Goal: Task Accomplishment & Management: Use online tool/utility

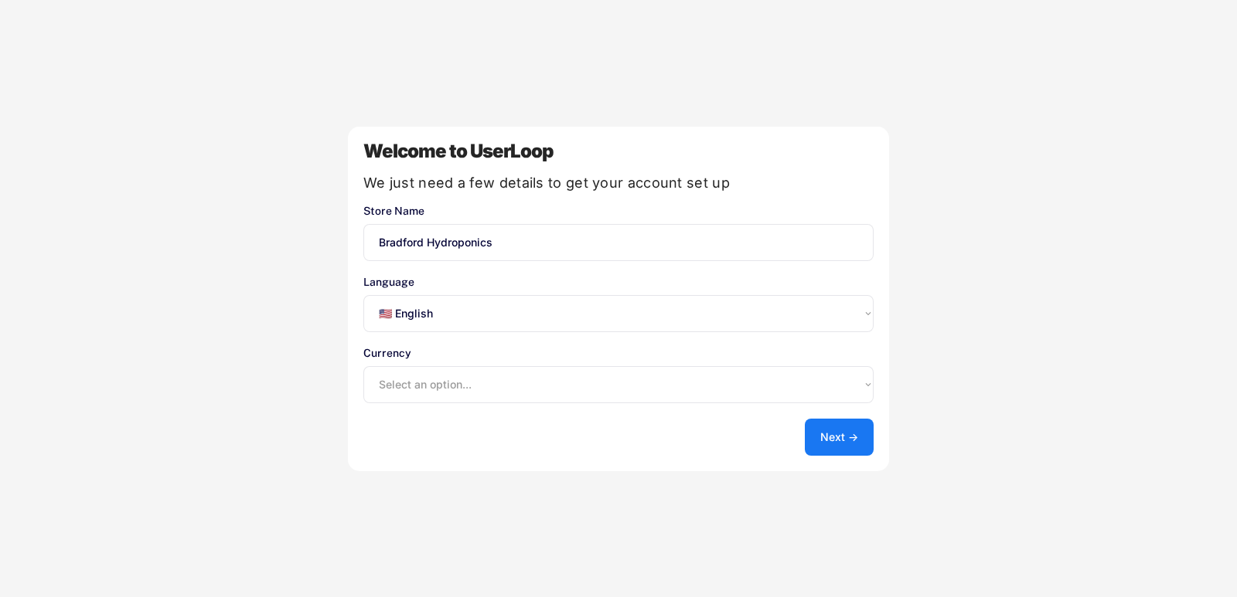
select select ""en""
select select ""1348695171700984260__LOOKUP__1635527639174x591942813311942000""
click at [837, 432] on button "Next →" at bounding box center [839, 437] width 69 height 37
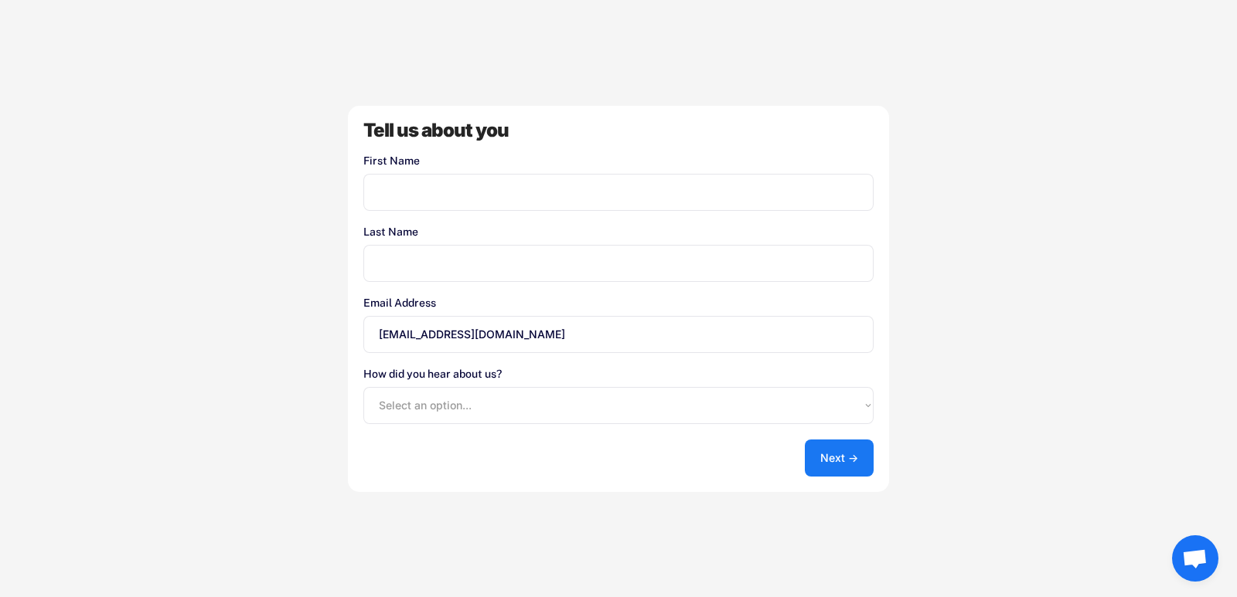
click at [471, 192] on input "input" at bounding box center [618, 192] width 510 height 37
type input "Ben"
click at [501, 256] on input "input" at bounding box center [618, 263] width 510 height 37
type input "Ellam"
click at [438, 408] on select "Select an option... Shopify App Store Google UserLoop Blog Referred by a friend…" at bounding box center [618, 405] width 510 height 37
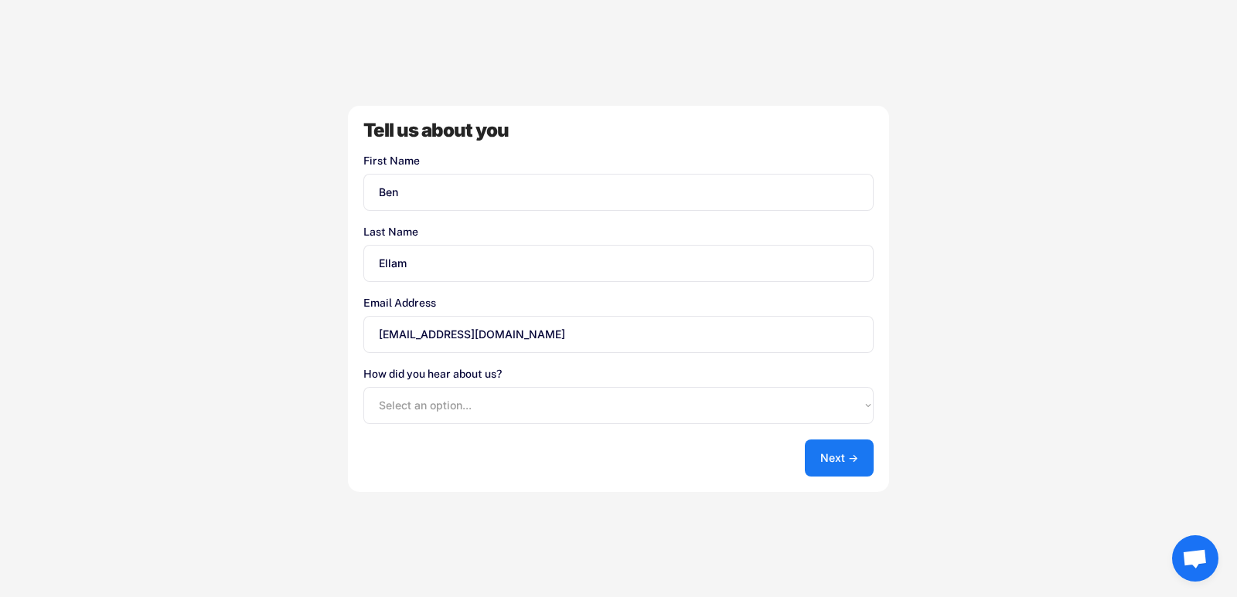
select select ""shopify_app_store""
click at [363, 387] on select "Select an option... Shopify App Store Google UserLoop Blog Referred by a friend…" at bounding box center [618, 405] width 510 height 37
click at [829, 463] on button "Next →" at bounding box center [839, 458] width 69 height 37
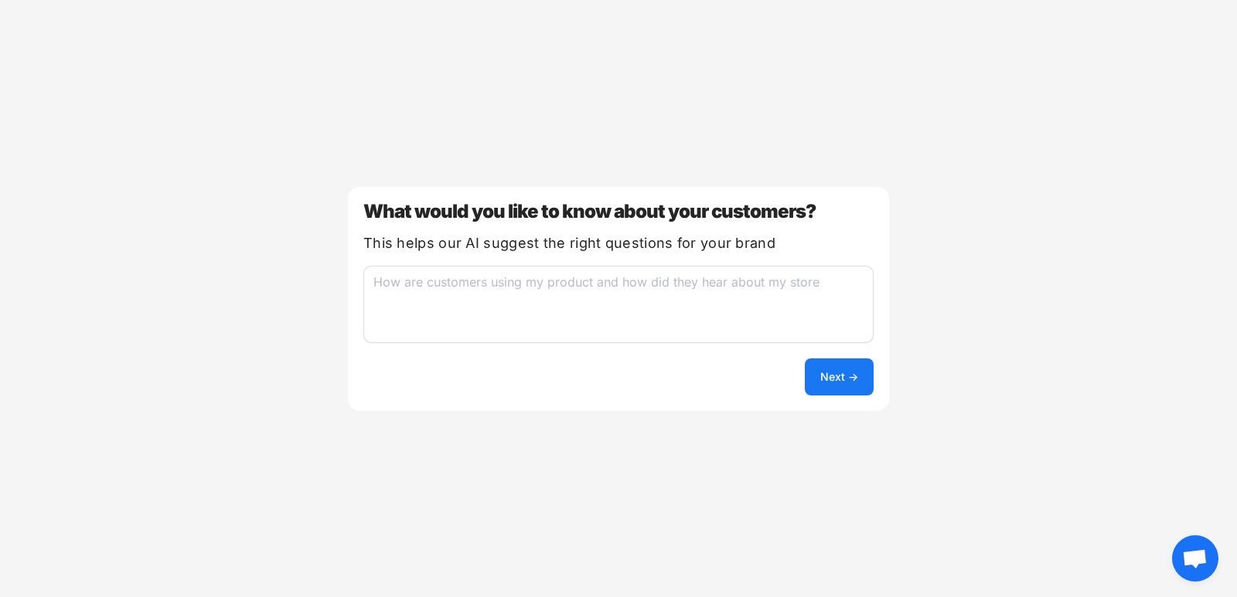
click at [639, 293] on textarea at bounding box center [618, 304] width 510 height 77
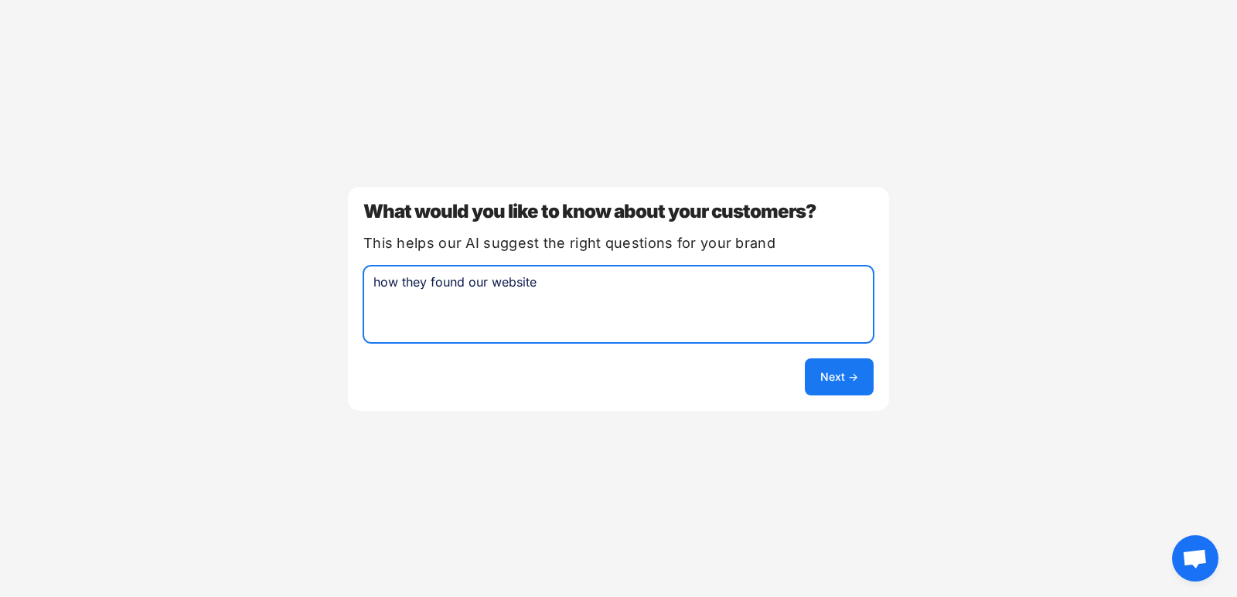
type textarea "how they found our website"
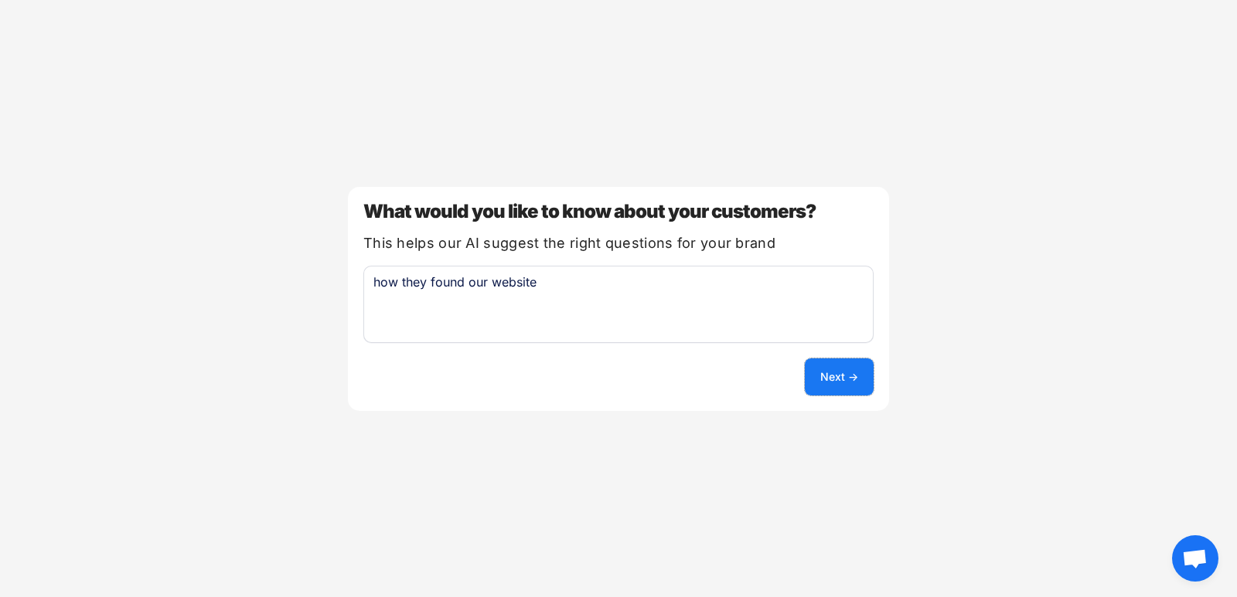
click at [840, 361] on button "Next →" at bounding box center [839, 377] width 69 height 37
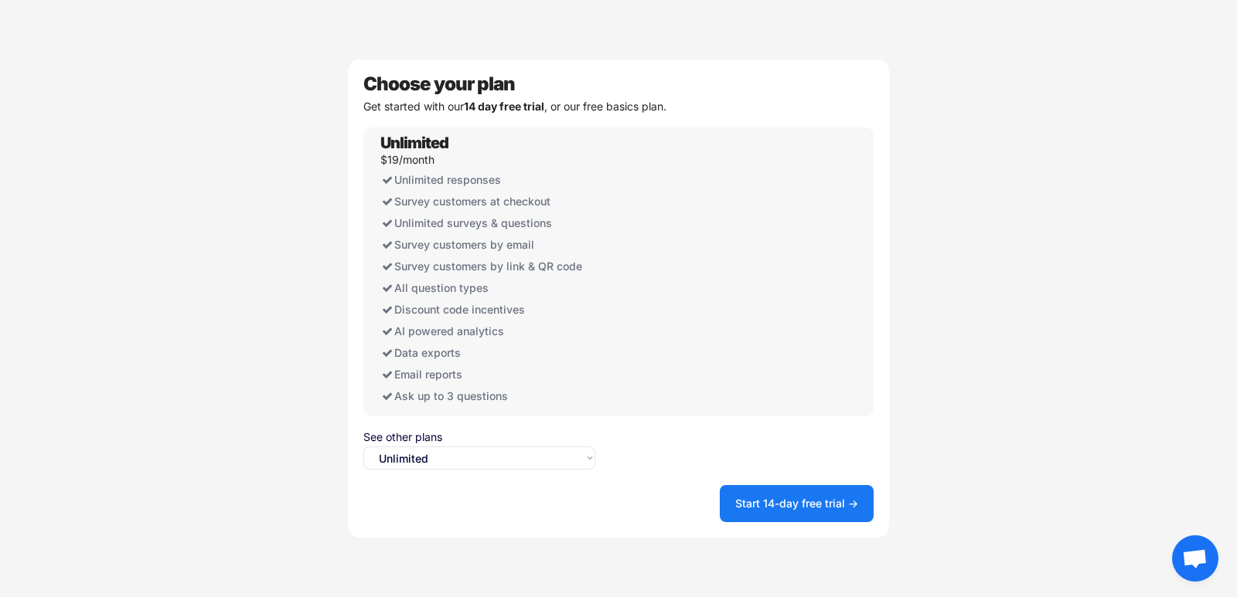
click at [441, 456] on select "Select an option... Unlimited Free" at bounding box center [479, 458] width 232 height 23
select select ""free0""
click at [363, 447] on select "Select an option... Unlimited Free" at bounding box center [479, 458] width 232 height 23
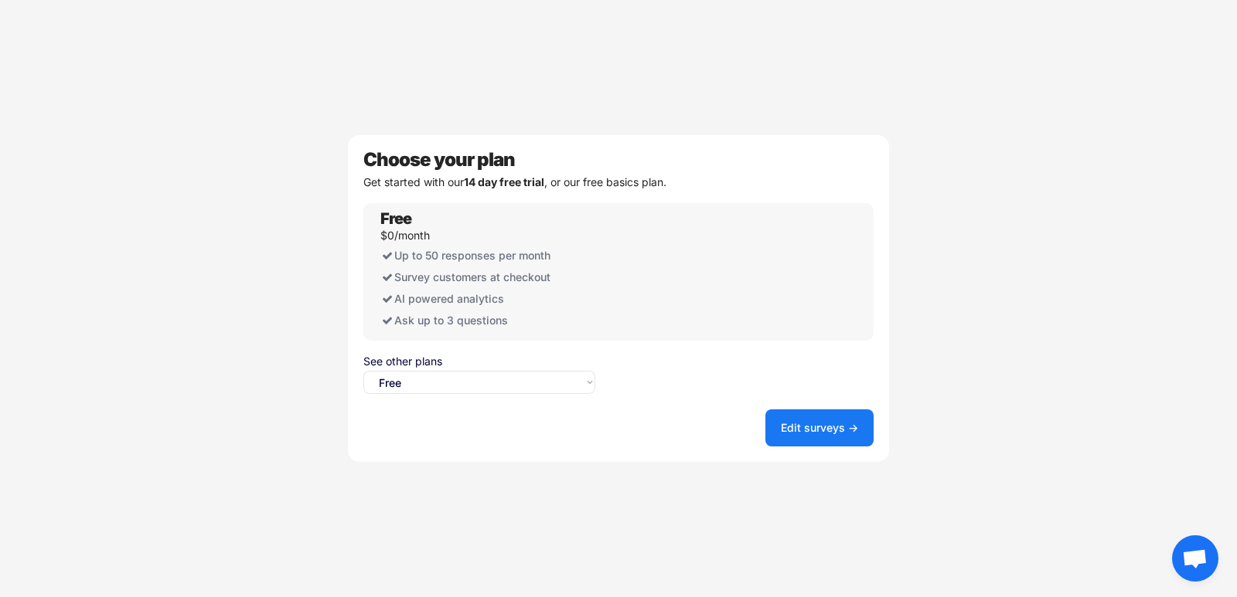
click at [826, 424] on button "Edit surveys →" at bounding box center [819, 428] width 108 height 37
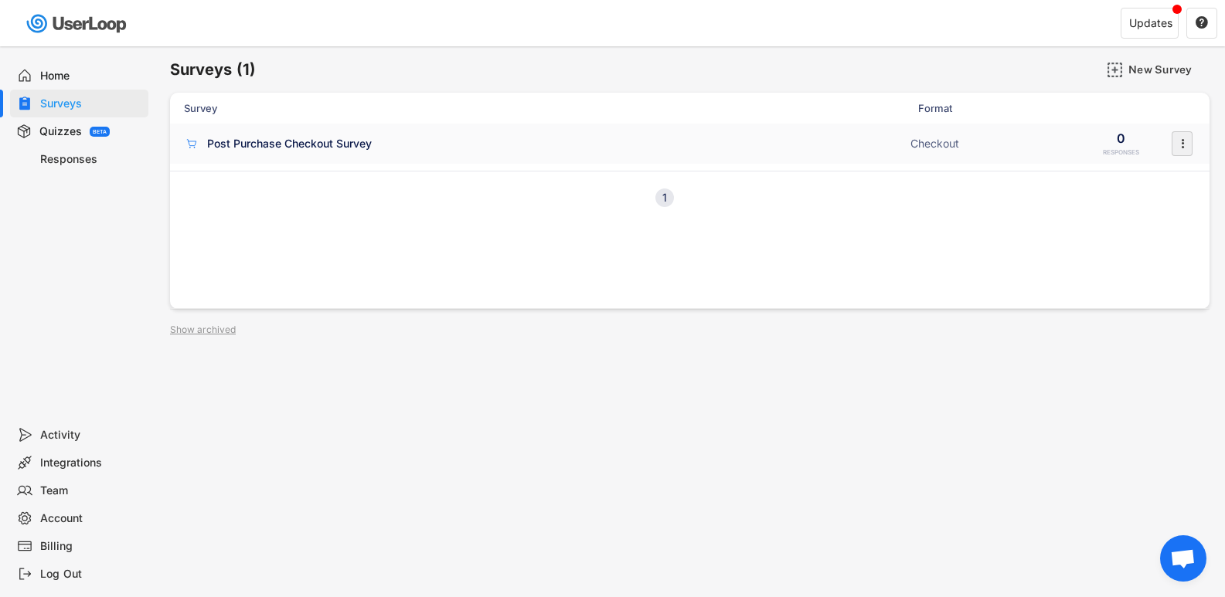
click at [1181, 142] on text "" at bounding box center [1182, 143] width 3 height 16
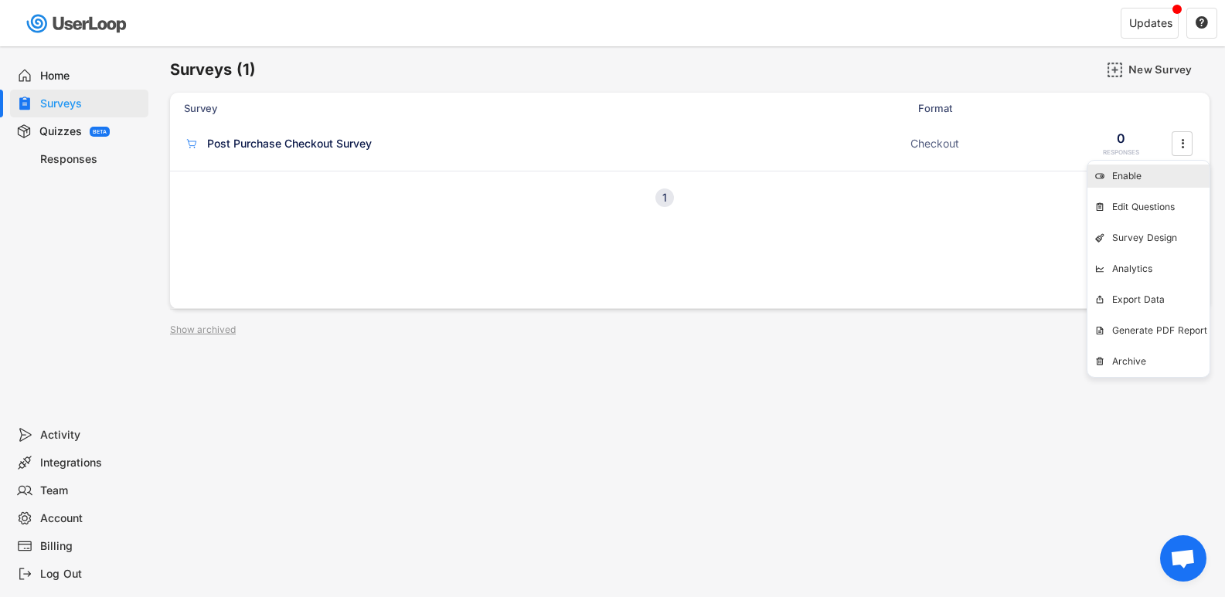
click at [1143, 171] on div "Enable" at bounding box center [1160, 176] width 97 height 12
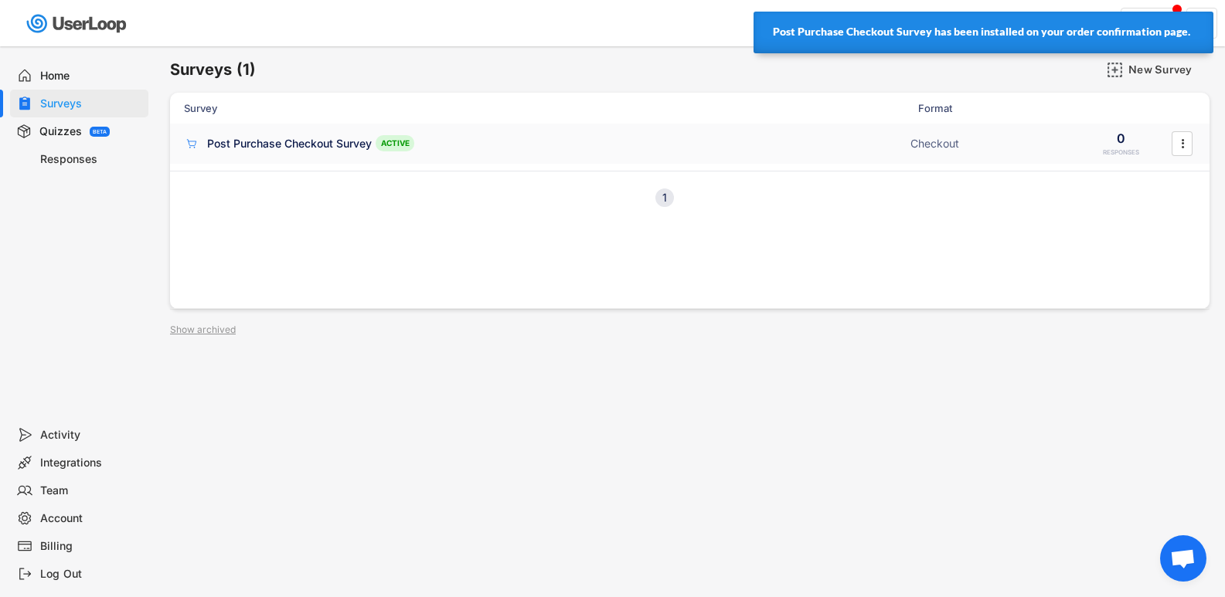
click at [321, 147] on div "Post Purchase Checkout Survey" at bounding box center [289, 143] width 165 height 15
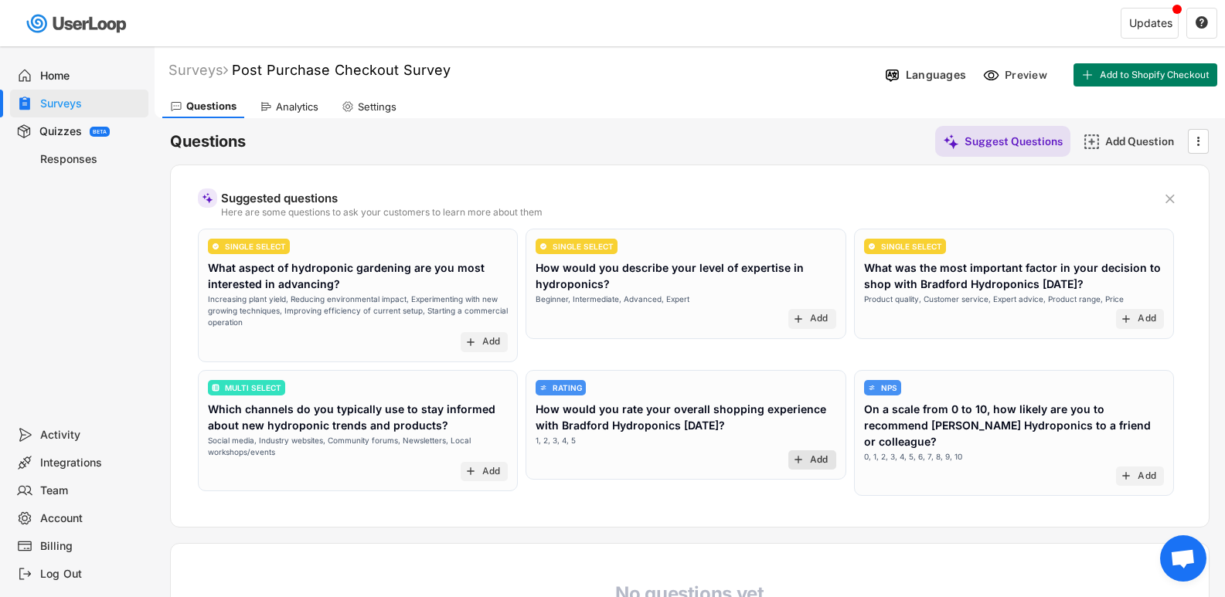
click at [811, 462] on div "Add" at bounding box center [819, 460] width 19 height 12
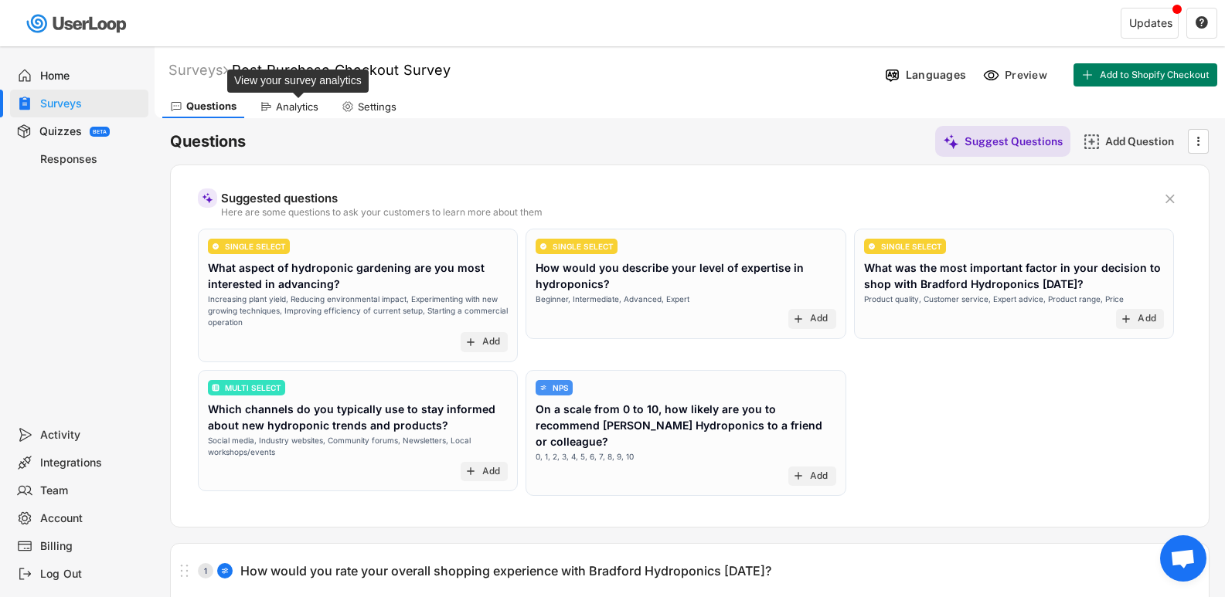
click at [296, 104] on div "Analytics" at bounding box center [297, 106] width 43 height 13
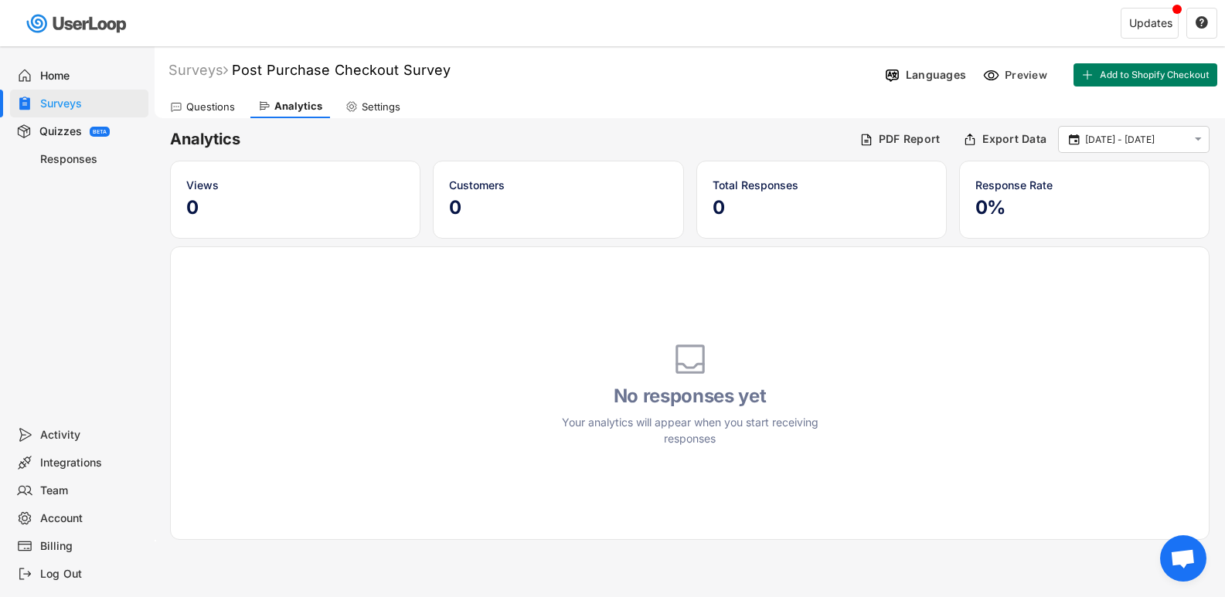
click at [220, 106] on div "Questions" at bounding box center [210, 106] width 49 height 13
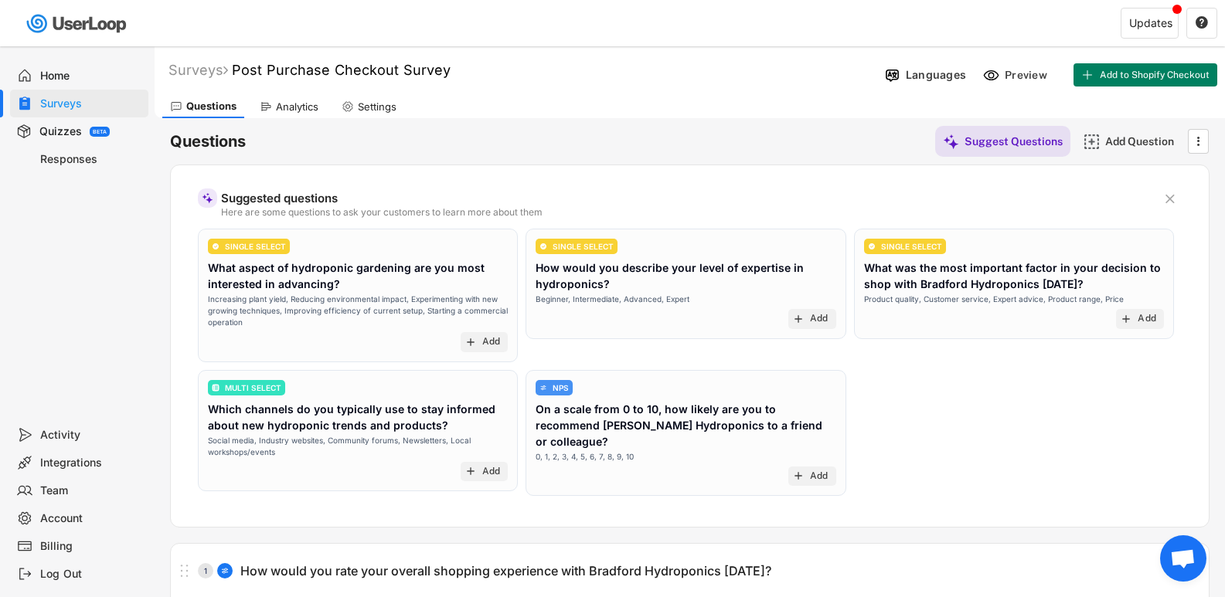
click at [66, 81] on div "Home" at bounding box center [91, 76] width 102 height 15
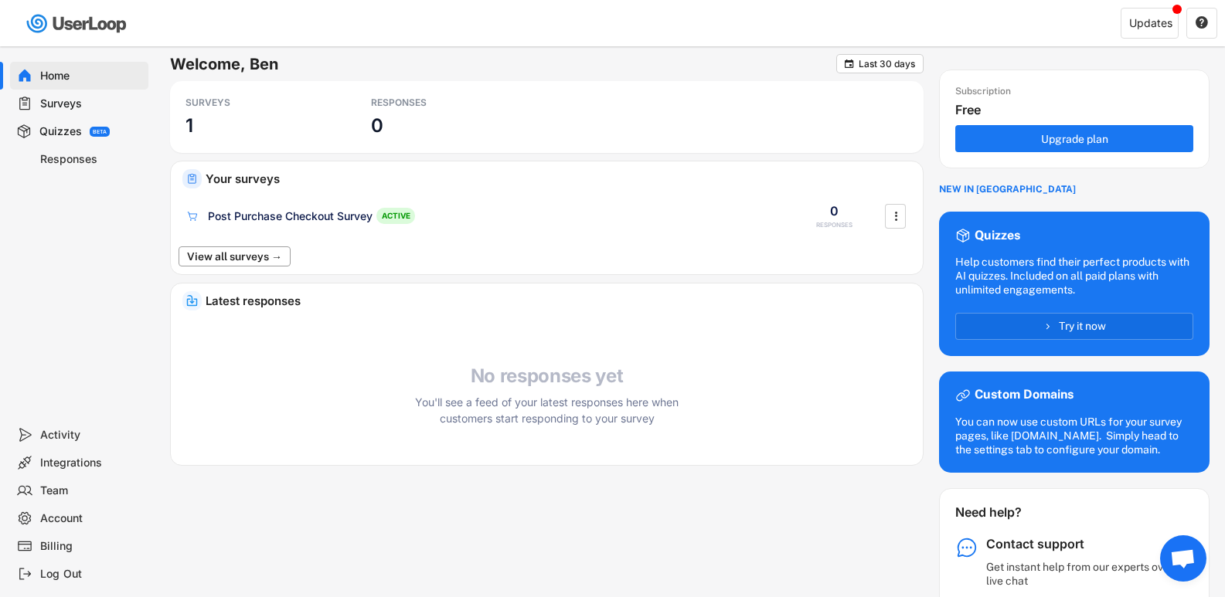
click at [260, 256] on button "View all surveys →" at bounding box center [235, 257] width 112 height 20
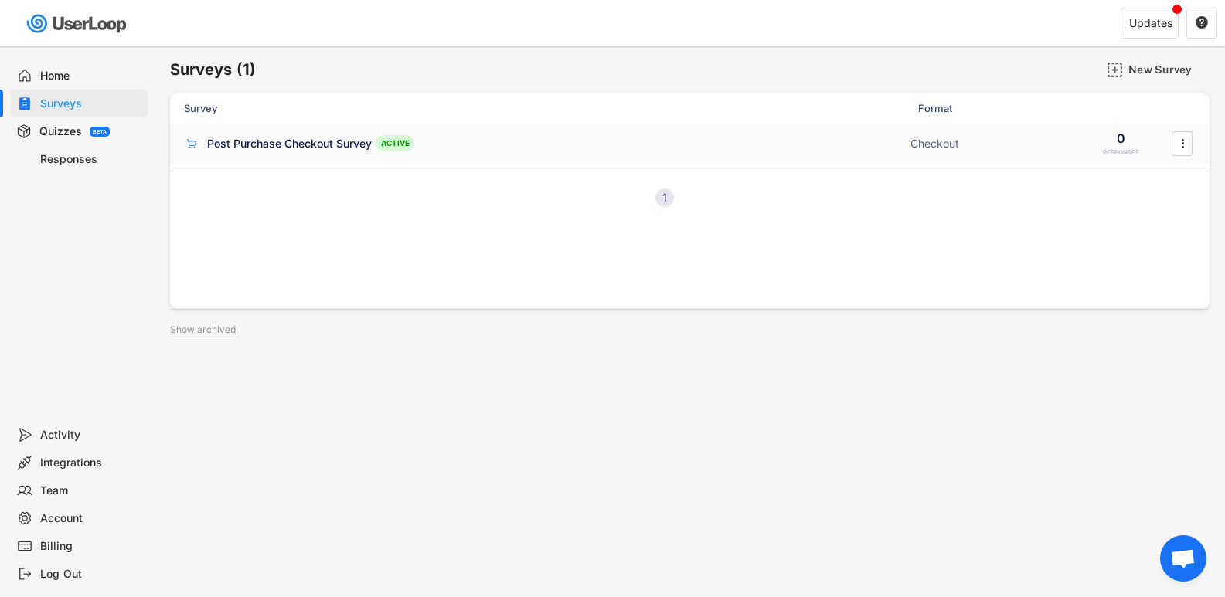
click at [352, 149] on div "Post Purchase Checkout Survey" at bounding box center [289, 143] width 165 height 15
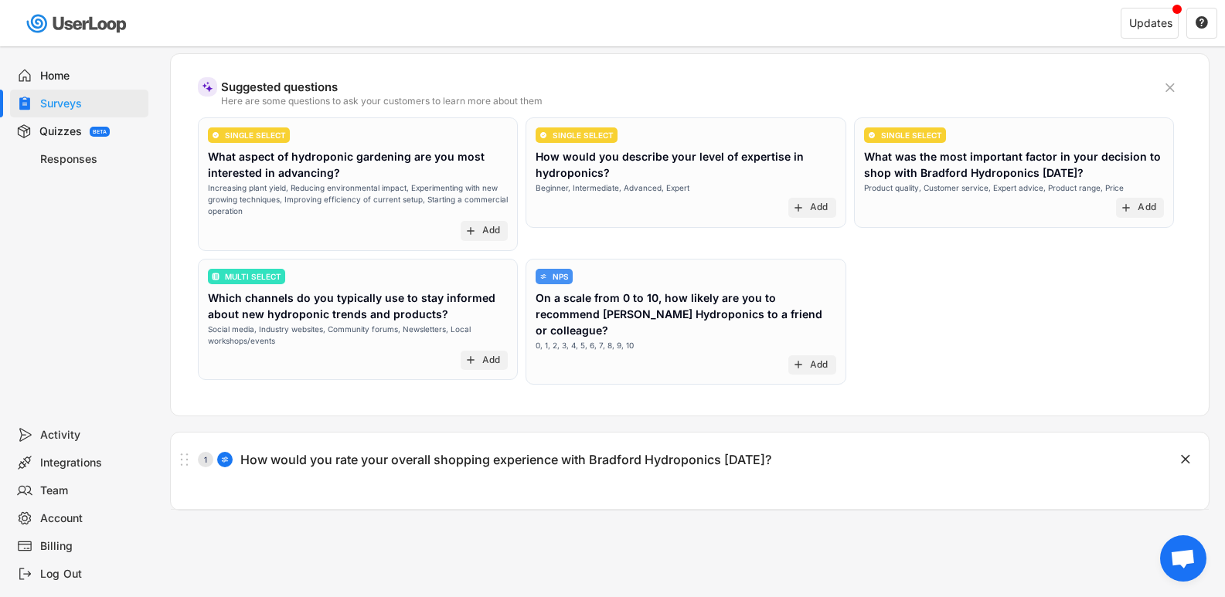
scroll to position [155, 0]
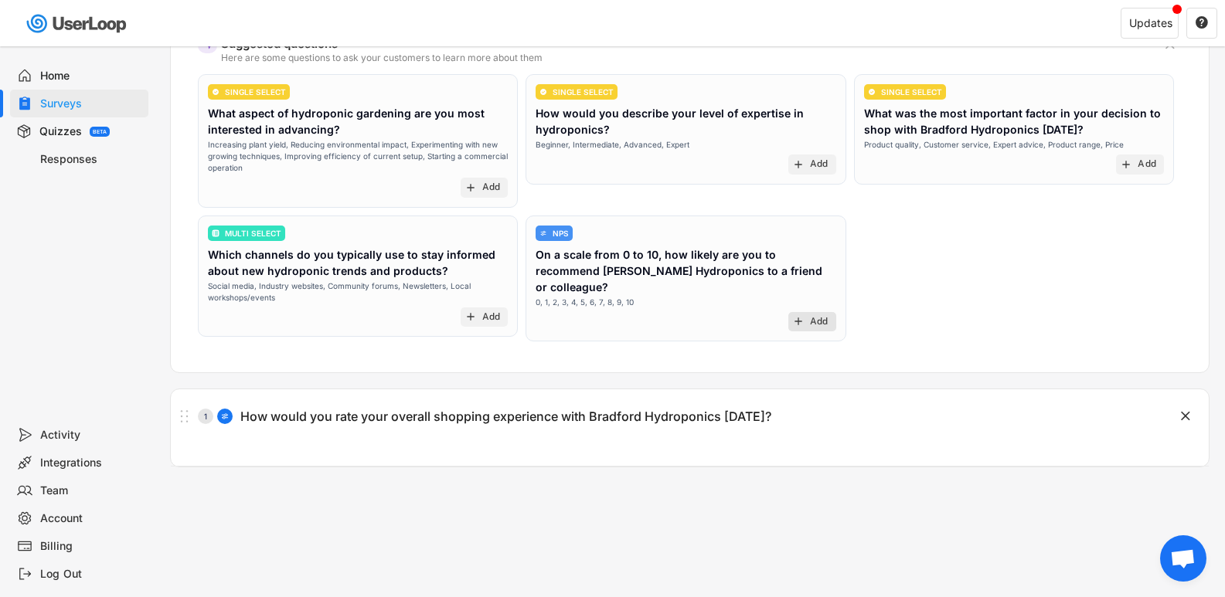
click at [801, 315] on text "add" at bounding box center [798, 321] width 12 height 12
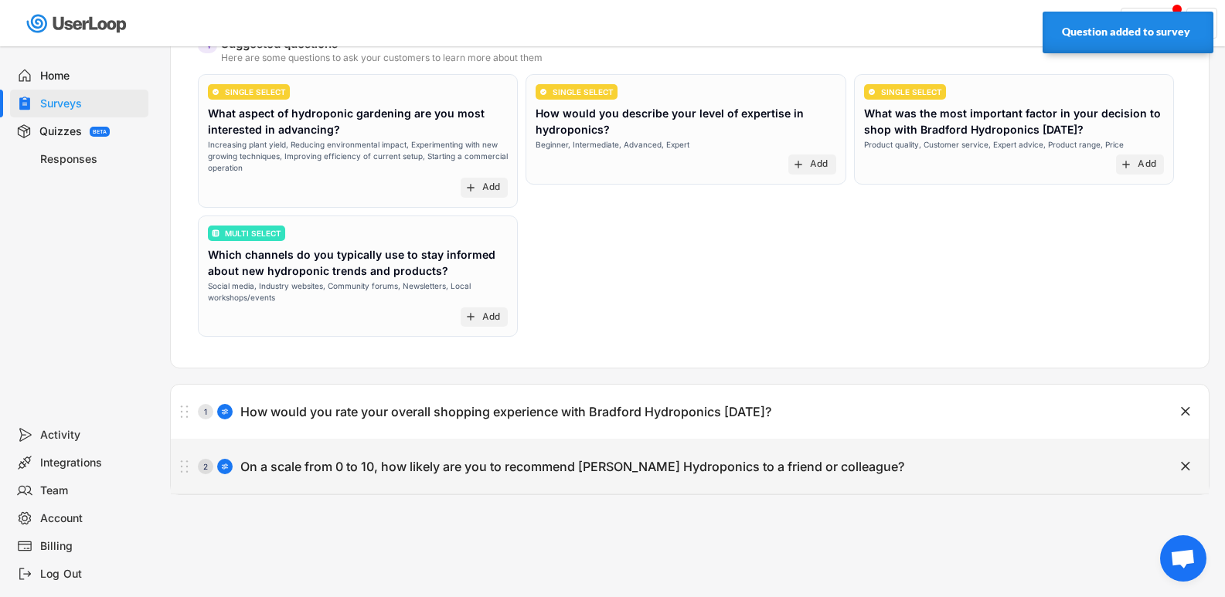
click at [950, 474] on div "2 On a scale from 0 to 10, how likely are you to recommend Bradford Hydroponics…" at bounding box center [651, 466] width 961 height 31
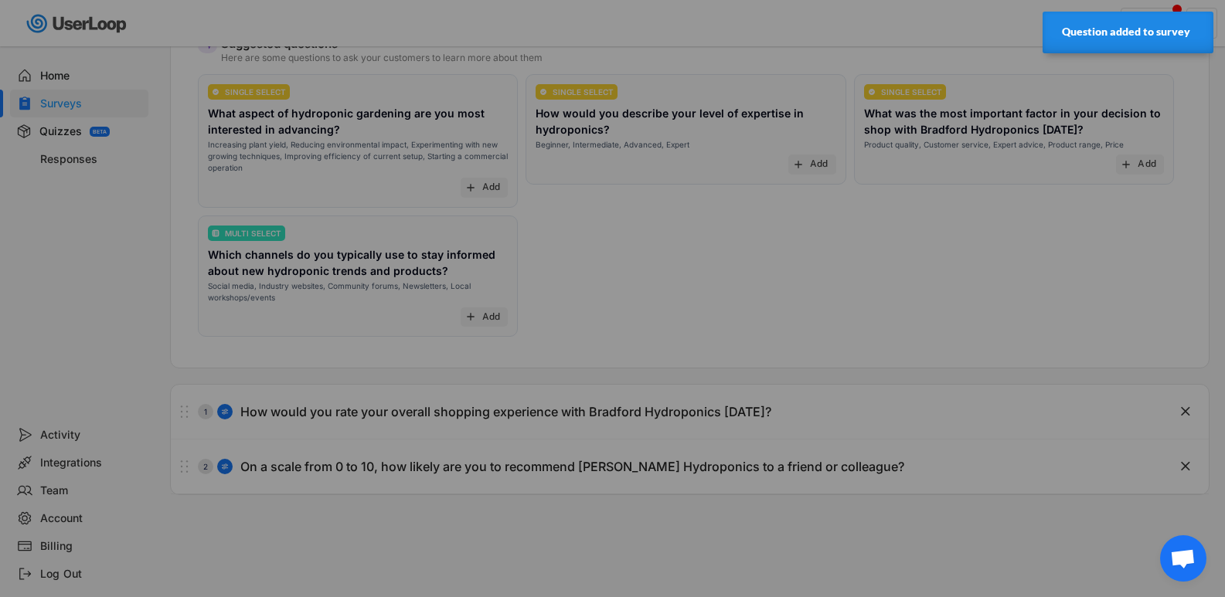
scroll to position [0, 213]
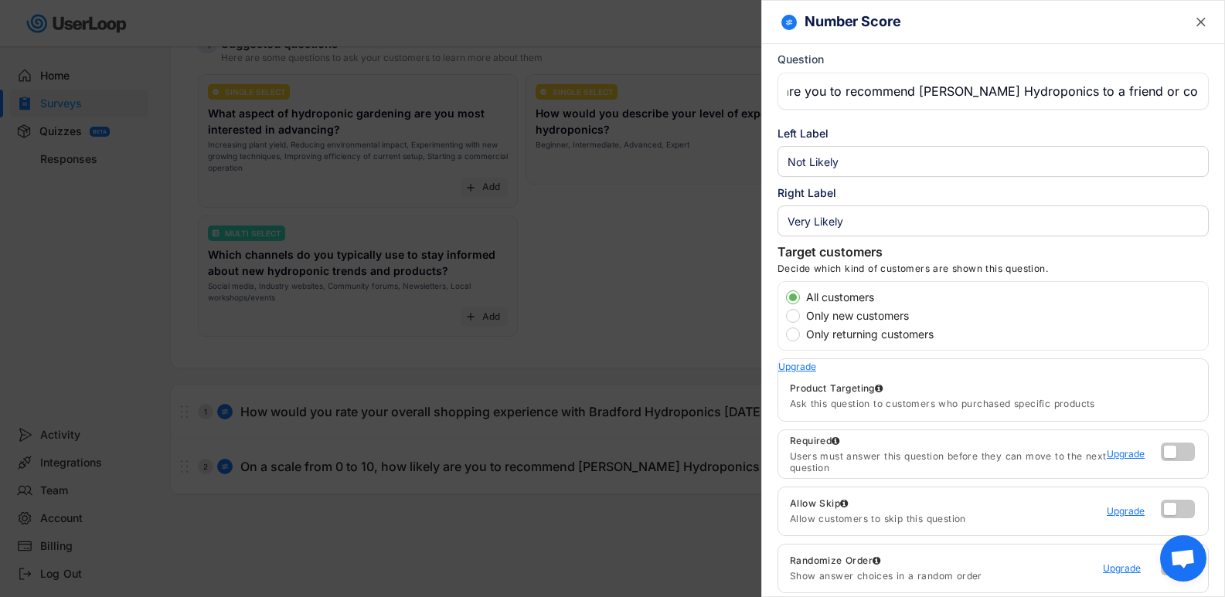
click at [624, 304] on div at bounding box center [612, 298] width 1225 height 597
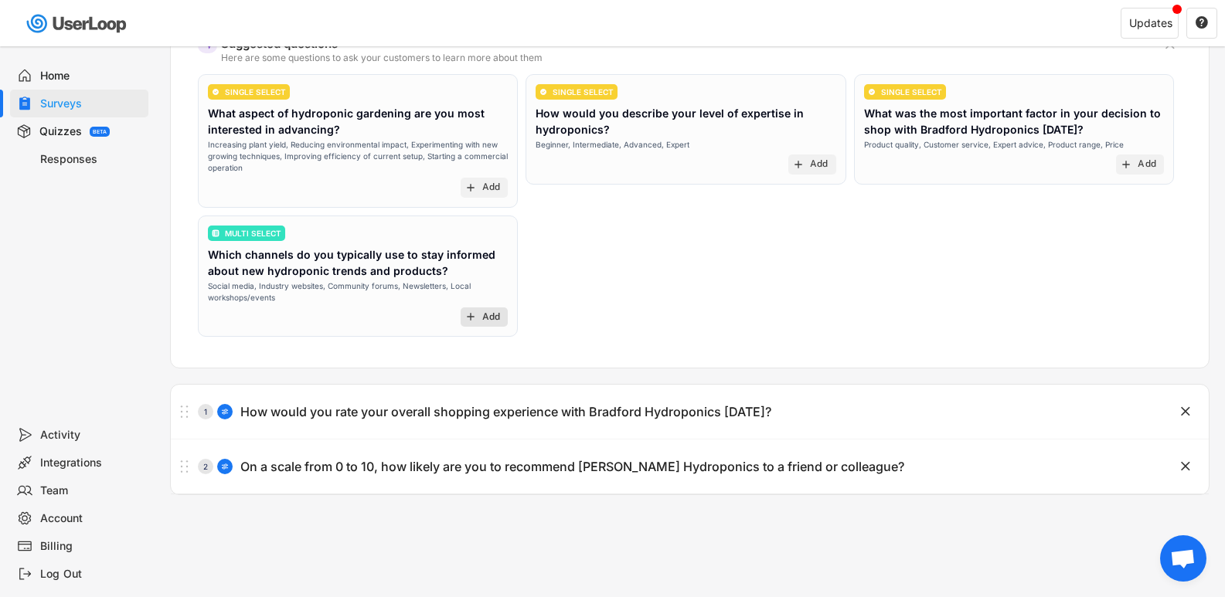
click at [487, 318] on div "Add" at bounding box center [491, 317] width 19 height 12
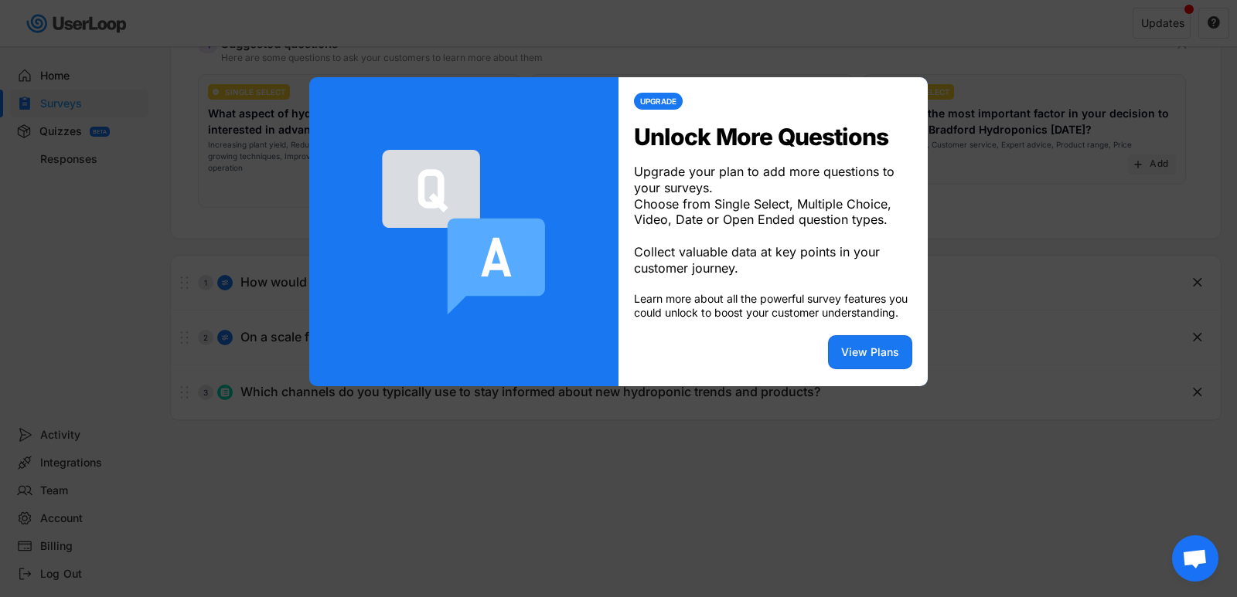
click at [658, 456] on div at bounding box center [618, 298] width 1237 height 597
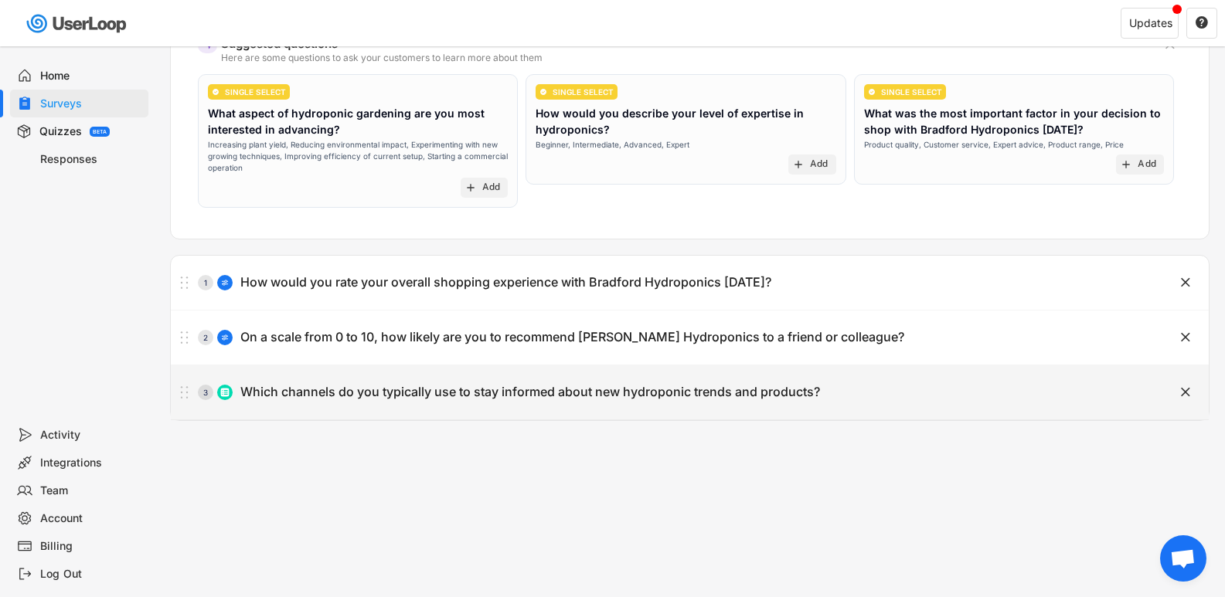
click at [426, 403] on div "3 Which channels do you typically use to stay informed about new hydroponic tre…" at bounding box center [651, 392] width 961 height 31
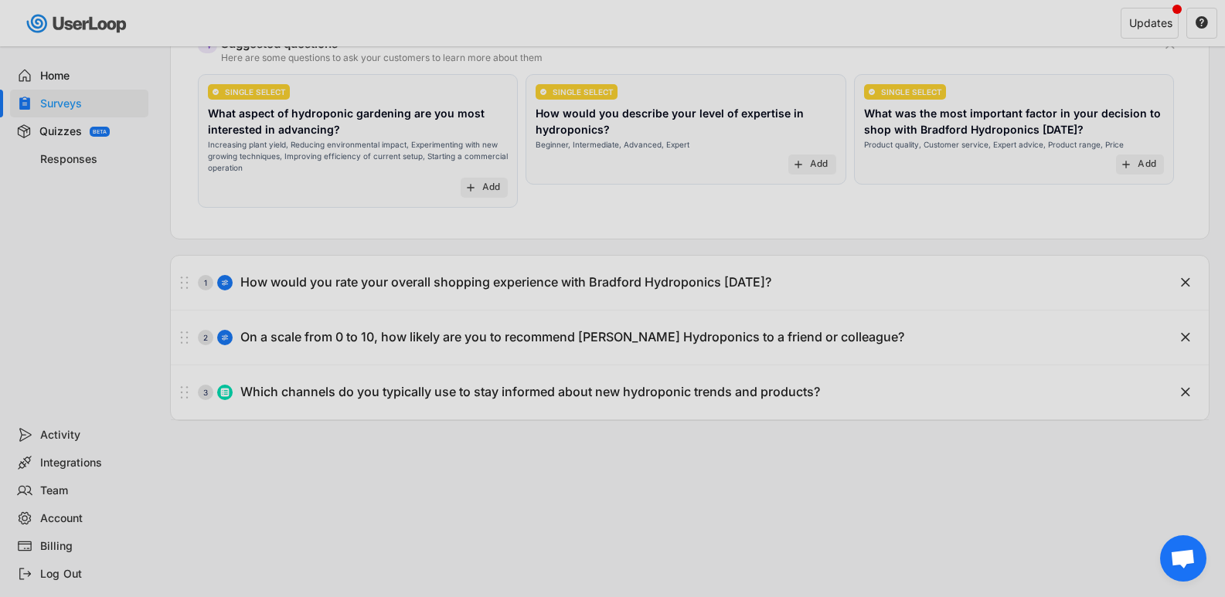
scroll to position [0, 174]
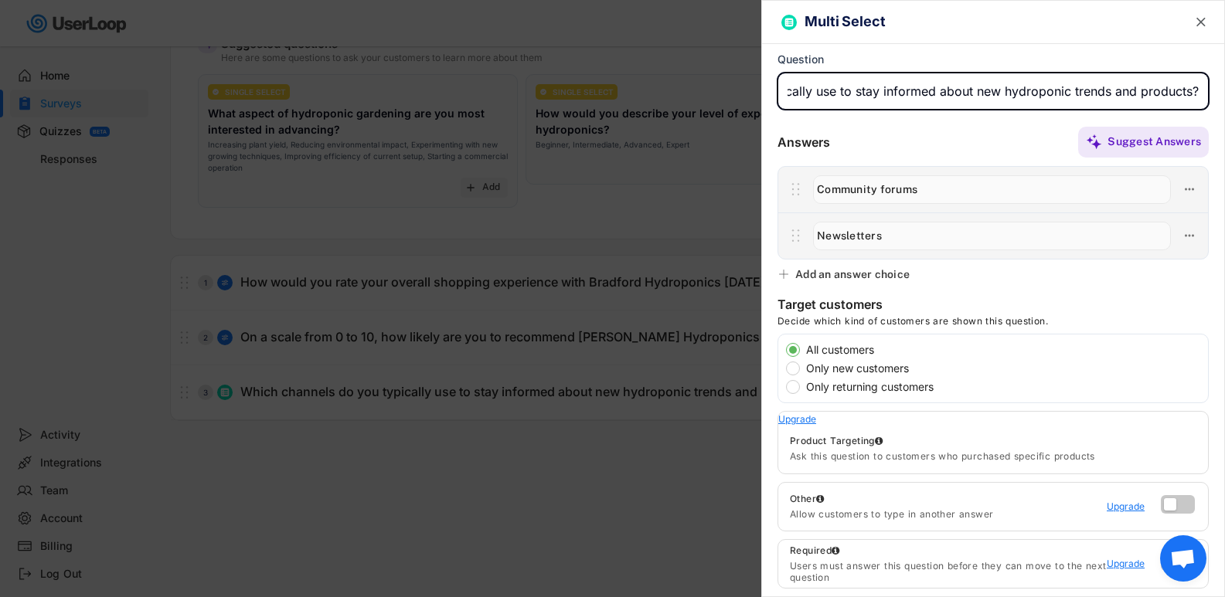
click at [906, 103] on input "input" at bounding box center [992, 91] width 431 height 37
type input "h"
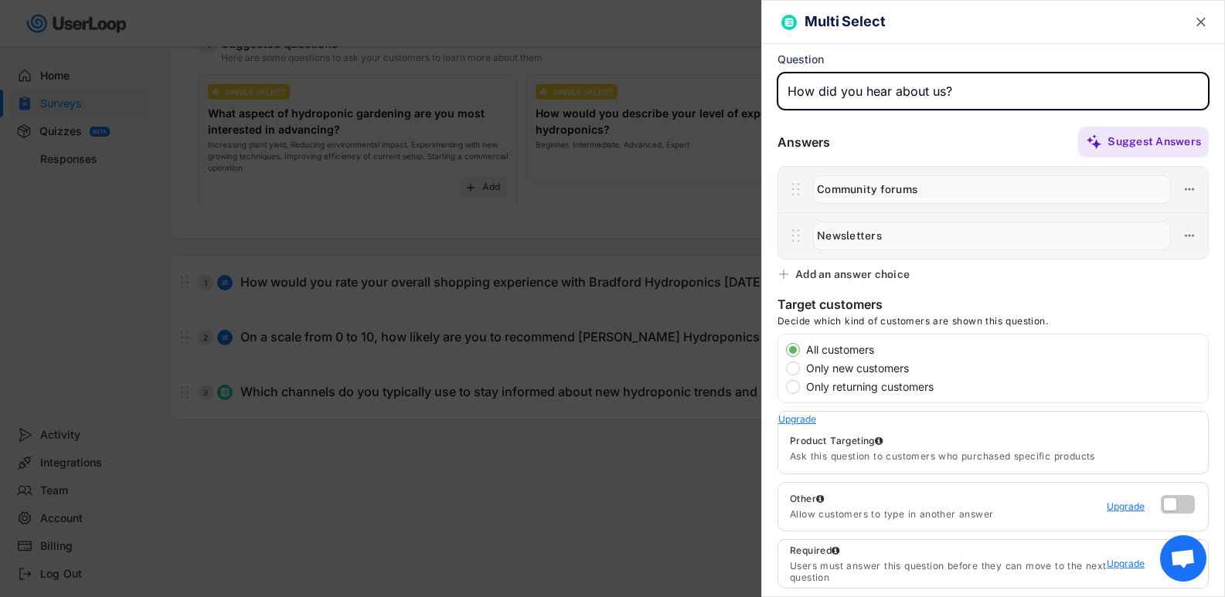
type input "How did you hear about us?"
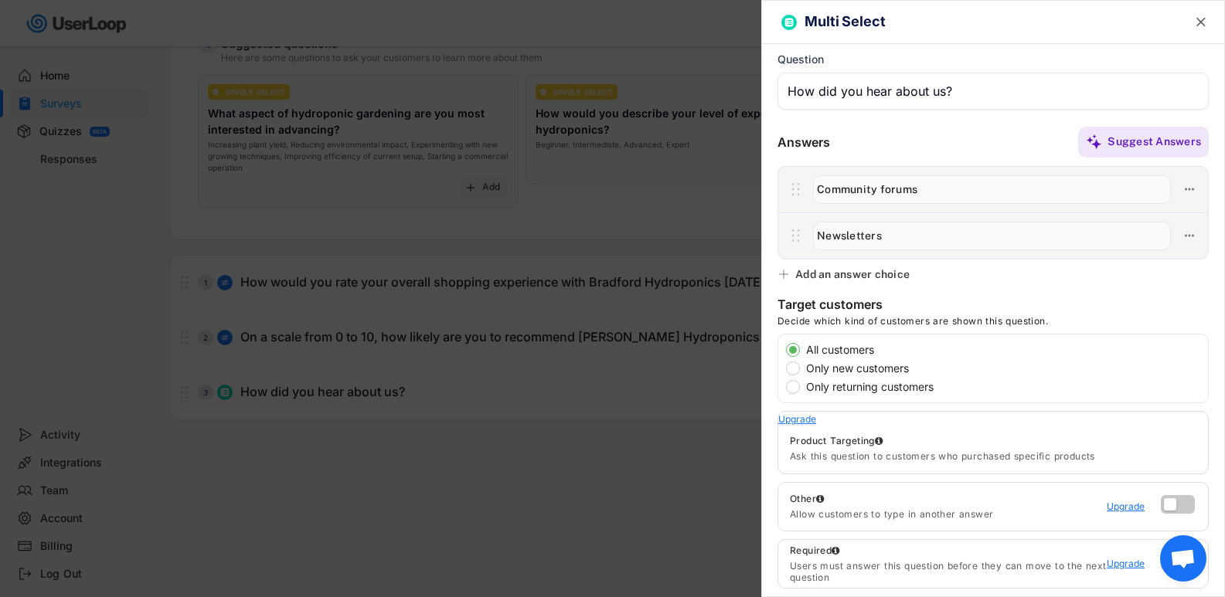
click at [927, 191] on input "input" at bounding box center [992, 189] width 358 height 29
drag, startPoint x: 944, startPoint y: 187, endPoint x: 807, endPoint y: 185, distance: 136.8
click at [802, 186] on div at bounding box center [993, 189] width 430 height 46
type input "Google Search"
click at [870, 247] on input "input" at bounding box center [992, 236] width 358 height 29
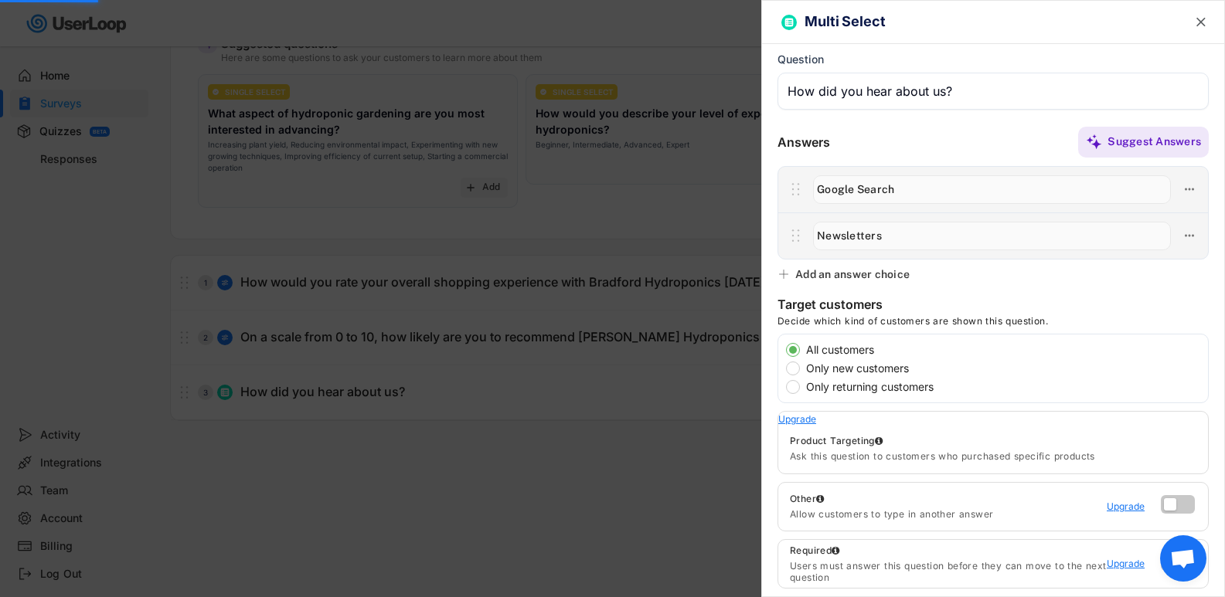
drag, startPoint x: 932, startPoint y: 235, endPoint x: 733, endPoint y: 221, distance: 199.9
click at [753, 227] on body "Welcome, Ben  Last 30 days SURVEYS 1 RESPONSES 0 Your surveys Post Purchase Ch…" at bounding box center [612, 143] width 1225 height 597
type input "Google AD"
click at [870, 276] on div "Add an answer choice" at bounding box center [852, 274] width 114 height 14
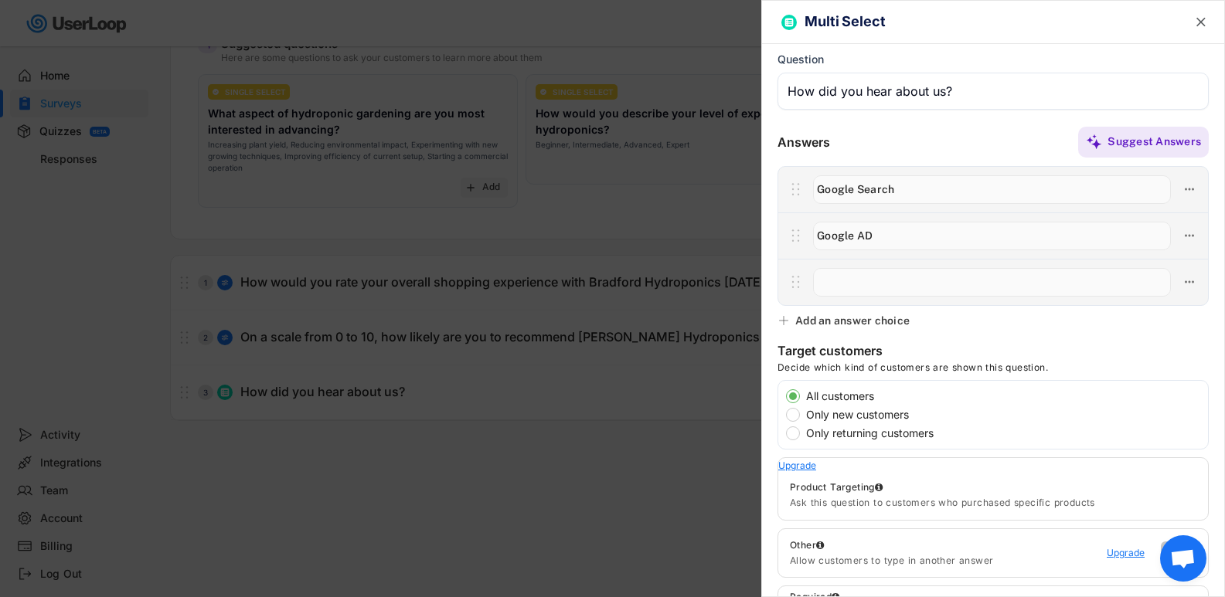
click at [849, 278] on input "input" at bounding box center [992, 282] width 358 height 29
type input "From a friend"
click at [852, 311] on div "Multi Select  Question Left Label Right Label Answers Suggest Answers Add an a…" at bounding box center [993, 298] width 464 height 597
click at [848, 318] on div "Add an answer choice" at bounding box center [852, 321] width 114 height 14
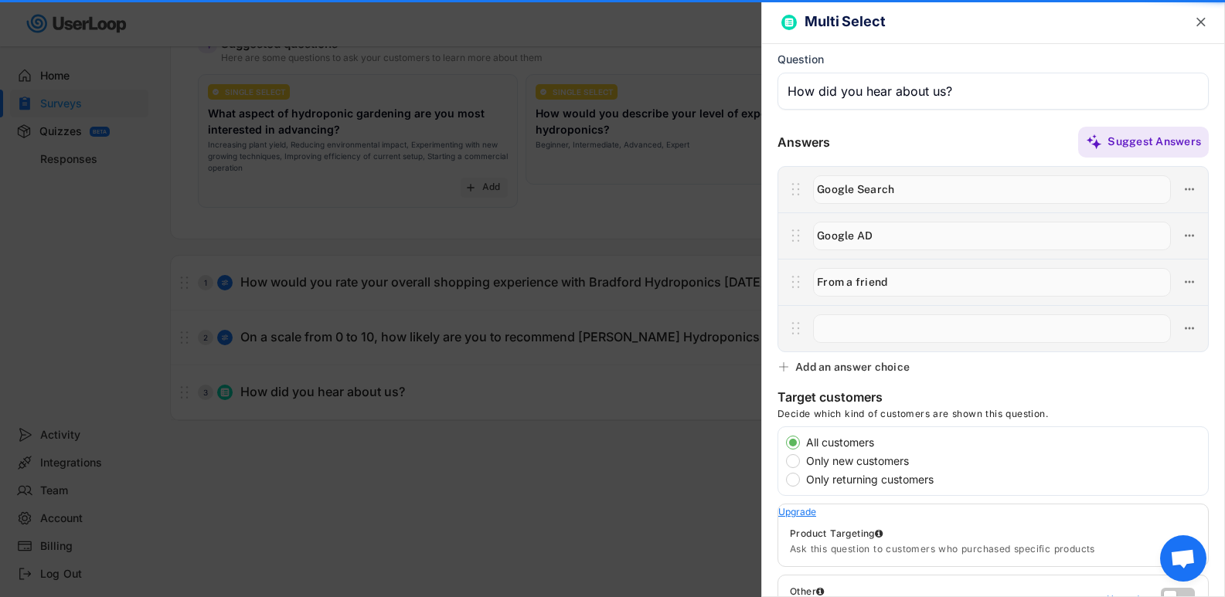
click at [870, 320] on input "input" at bounding box center [992, 329] width 358 height 29
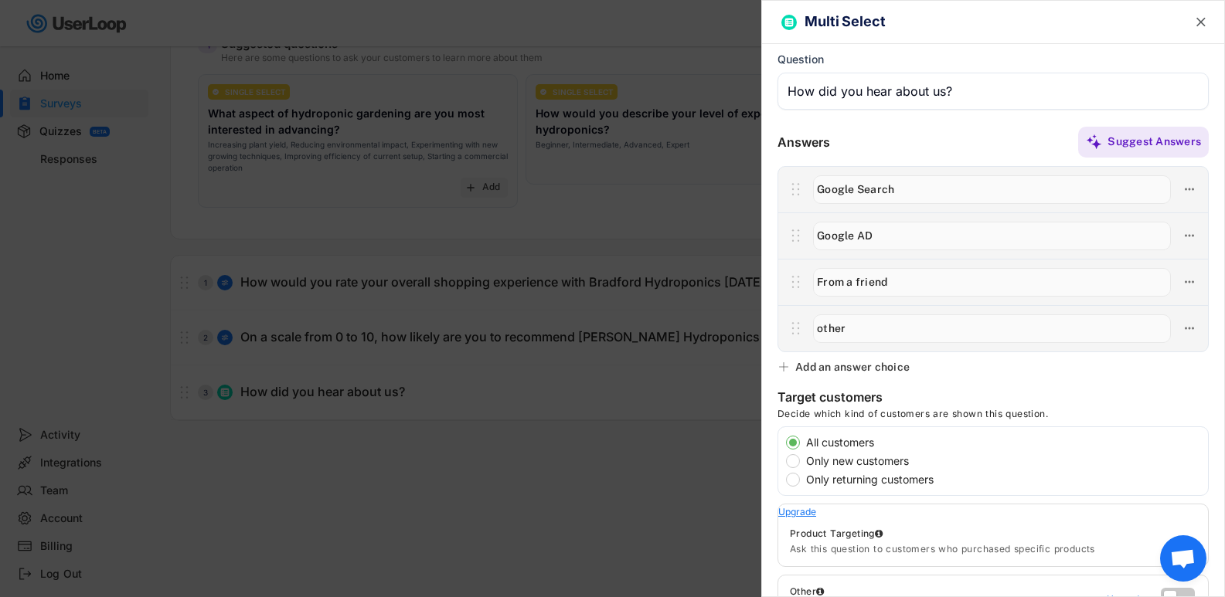
click at [825, 329] on input "input" at bounding box center [992, 329] width 358 height 29
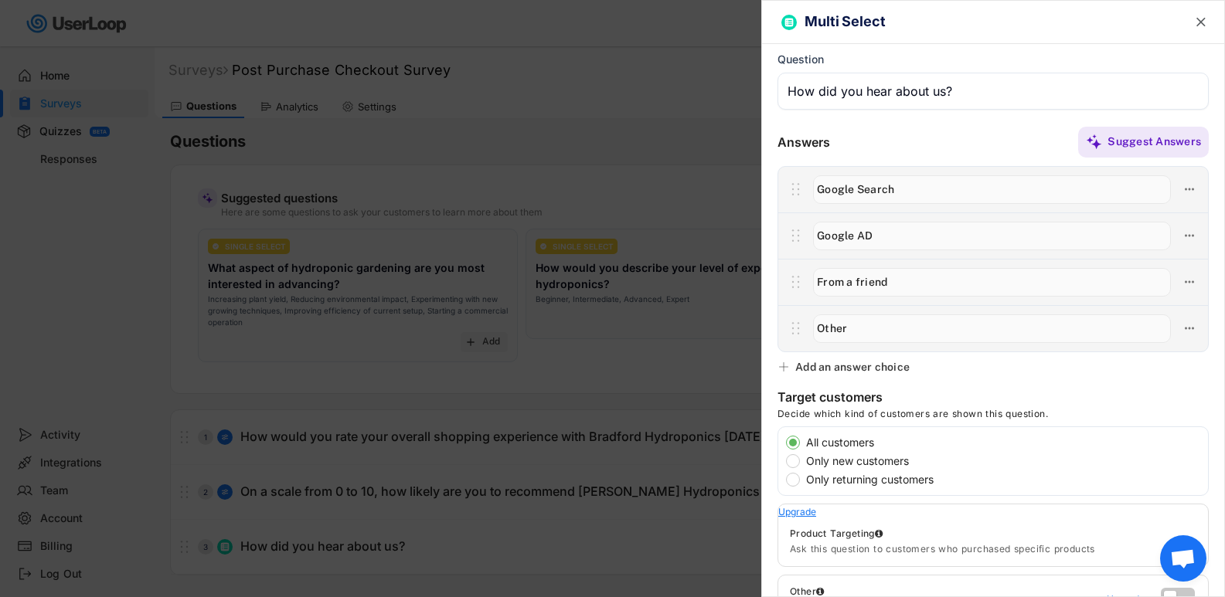
type input "Other"
click at [1196, 22] on text "" at bounding box center [1200, 22] width 9 height 16
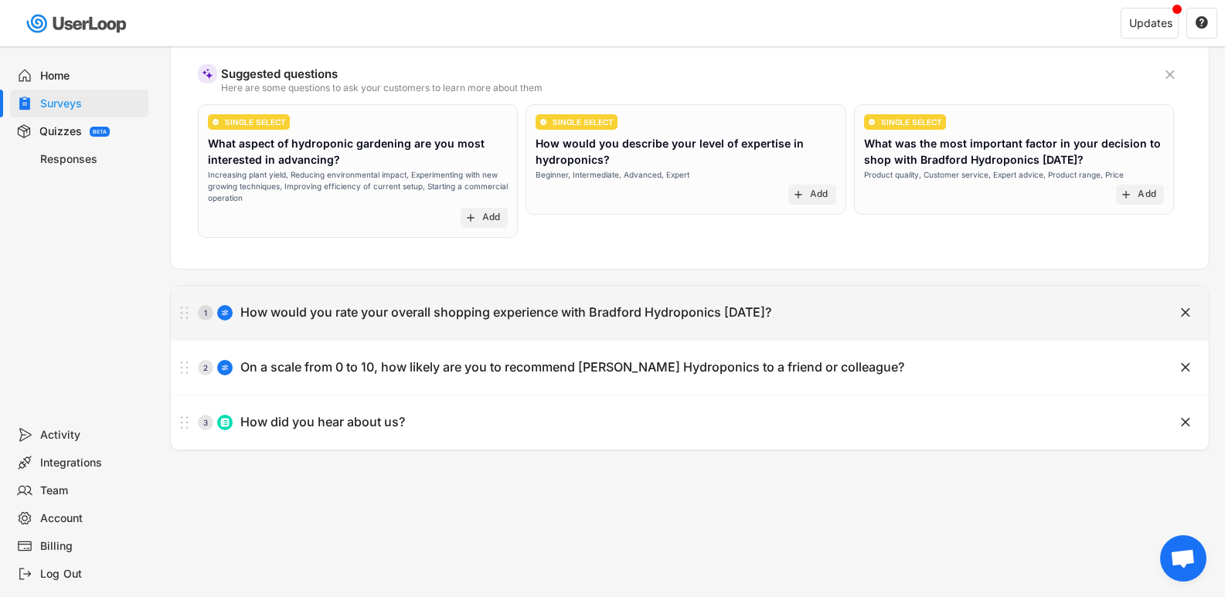
scroll to position [155, 0]
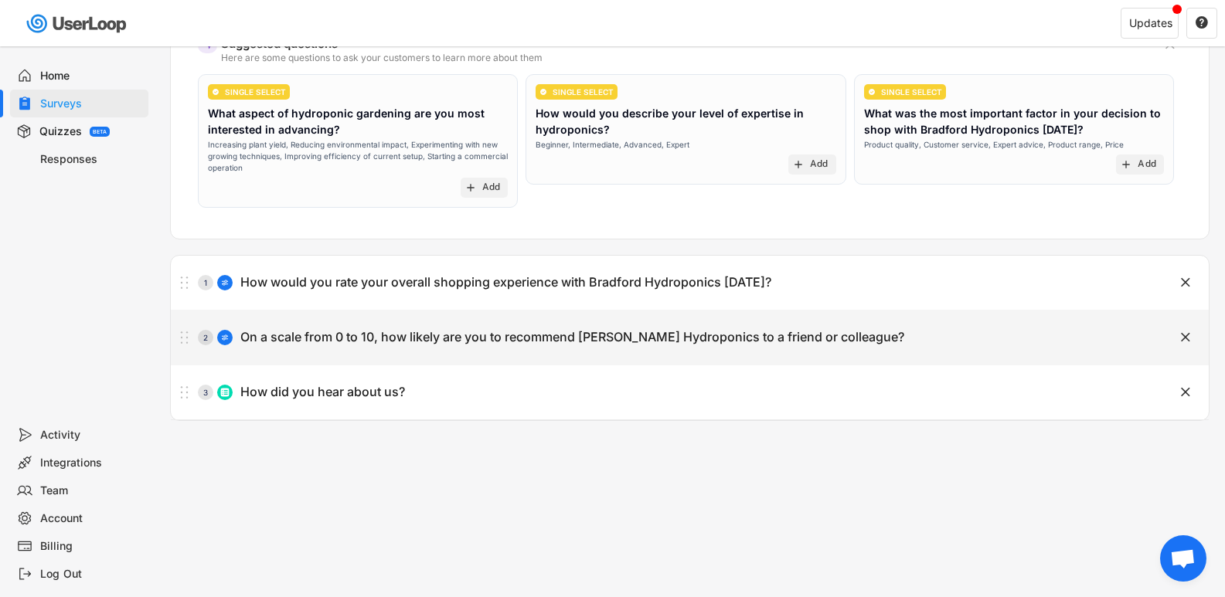
click at [872, 339] on div "2 On a scale from 0 to 10, how likely are you to recommend Bradford Hydroponics…" at bounding box center [651, 337] width 961 height 31
type input "On a scale from 0 to 10, how likely are you to recommend Bradford Hydroponics t…"
type input "Not Likely"
type input "Very Likely"
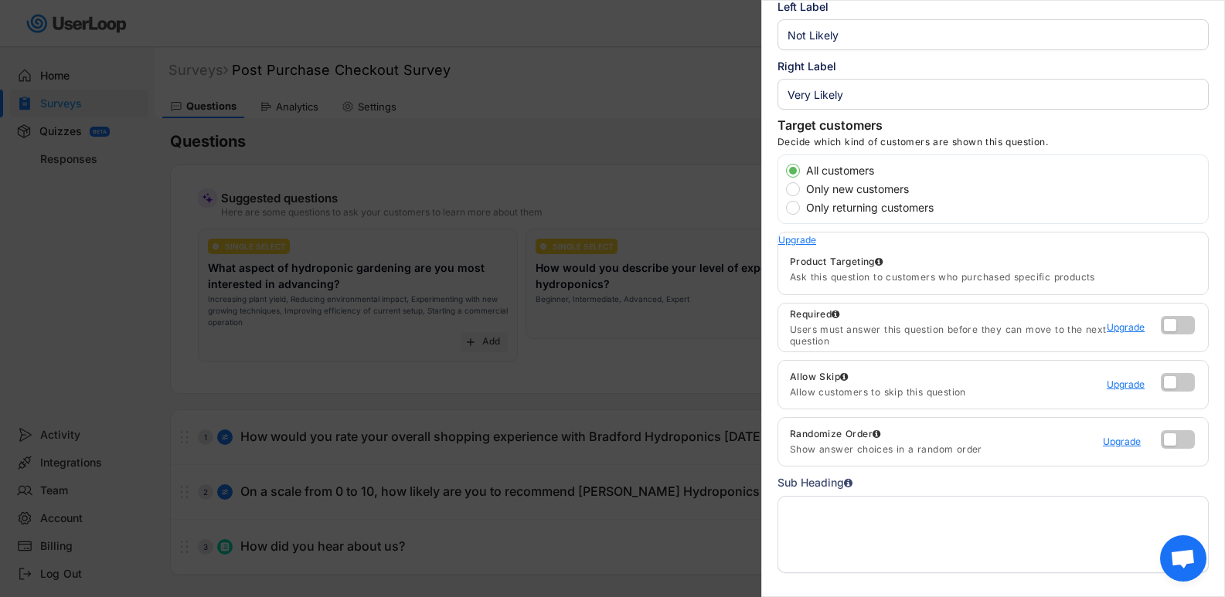
scroll to position [0, 0]
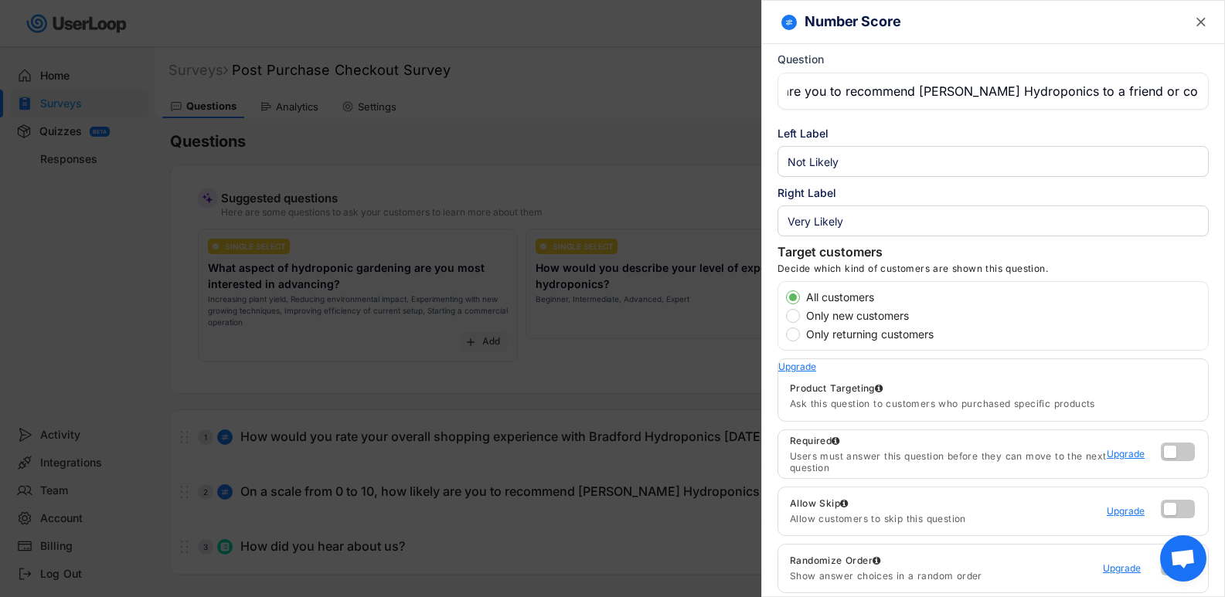
click at [668, 235] on div at bounding box center [612, 298] width 1225 height 597
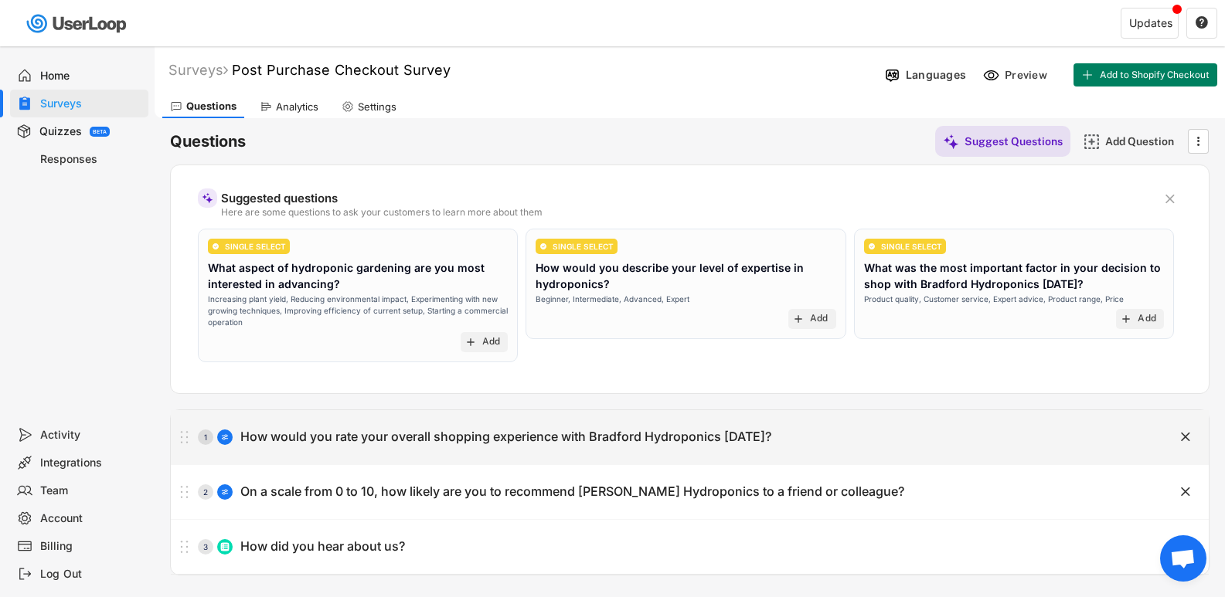
click at [583, 444] on div "How would you rate your overall shopping experience with Bradford Hydroponics t…" at bounding box center [505, 437] width 531 height 16
type input "How would you rate your overall shopping experience with Bradford Hydroponics t…"
type input "Very Poor"
type input "Excellent"
select select ""1_5""
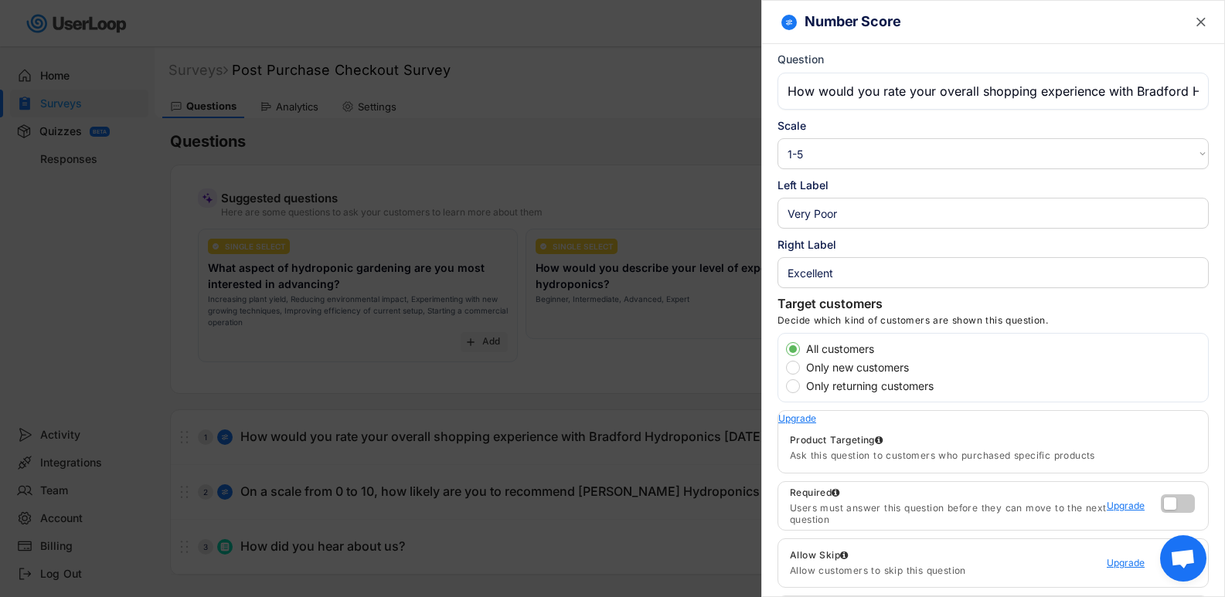
click at [661, 311] on div at bounding box center [612, 298] width 1225 height 597
